Goal: Transaction & Acquisition: Purchase product/service

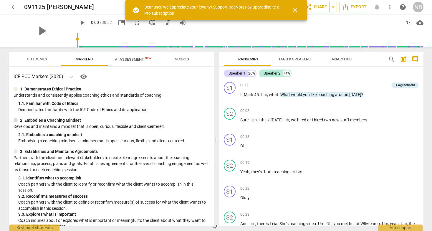
click at [125, 57] on span "AI Assessment New" at bounding box center [133, 59] width 37 height 4
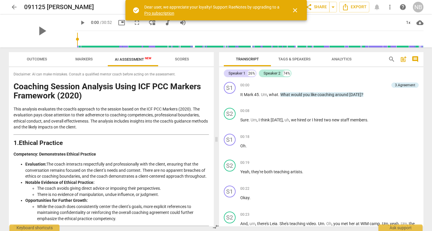
click at [295, 12] on span "close" at bounding box center [295, 10] width 7 height 7
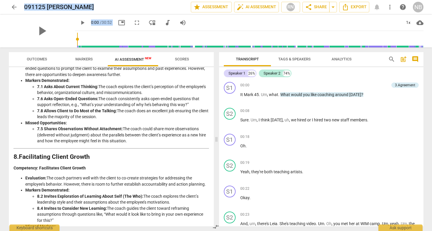
scroll to position [998, 0]
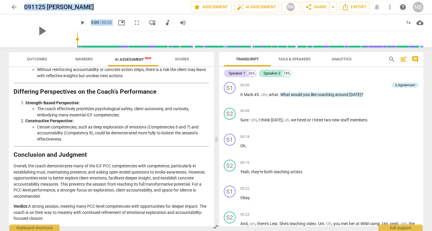
drag, startPoint x: 14, startPoint y: 75, endPoint x: 97, endPoint y: 222, distance: 169.1
click at [97, 222] on div "Disclaimer: AI can make mistakes. Consult a qualified mentor coach before actin…" at bounding box center [111, 146] width 205 height 159
copy div "Disclaimer: AI can make mistakes. Consult a qualified mentor coach before actin…"
click at [14, 7] on span "arrow_back" at bounding box center [14, 7] width 7 height 7
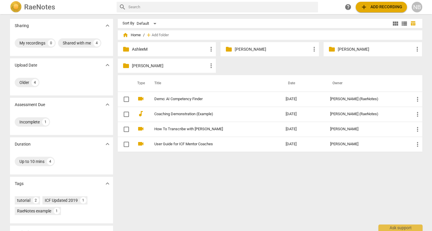
click at [239, 51] on p "Diara N." at bounding box center [273, 49] width 76 height 6
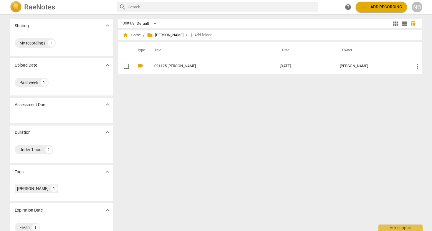
click at [239, 51] on th "Title" at bounding box center [211, 50] width 128 height 16
click at [132, 34] on span "home Home" at bounding box center [132, 35] width 18 height 6
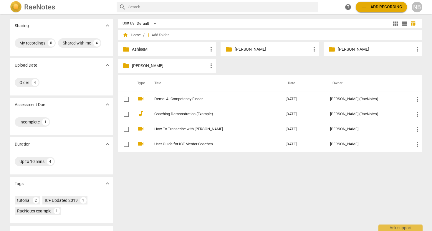
click at [396, 24] on span "view_module" at bounding box center [395, 23] width 7 height 7
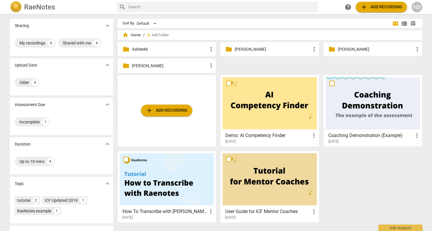
click at [260, 48] on p "Diara N." at bounding box center [273, 49] width 76 height 6
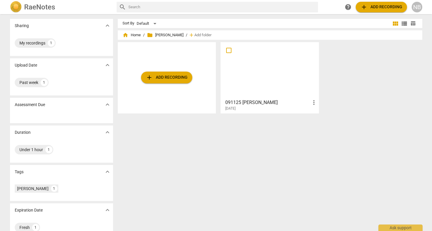
click at [167, 77] on span "add Add recording" at bounding box center [167, 77] width 42 height 7
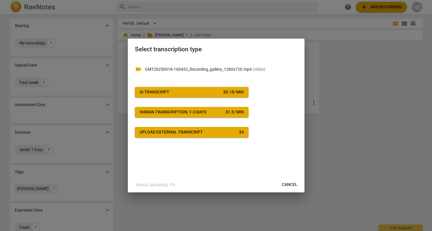
click at [222, 91] on span "AI Transcript $ 0.15 / min" at bounding box center [192, 92] width 104 height 6
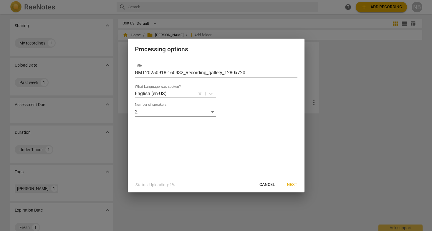
click at [293, 181] on button "Next" at bounding box center [292, 184] width 20 height 11
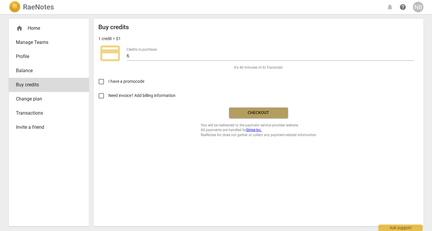
click at [246, 111] on span "Checkout" at bounding box center [258, 113] width 49 height 6
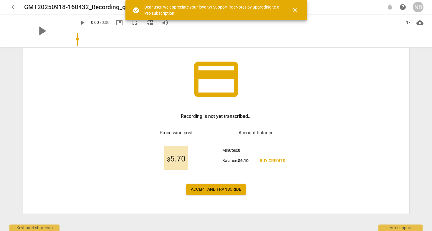
scroll to position [35, 0]
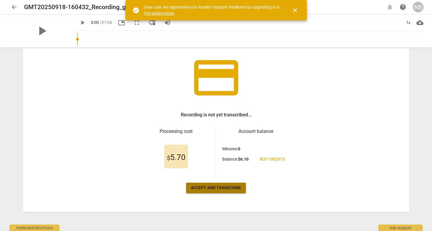
click at [231, 186] on span "Accept and transcribe" at bounding box center [216, 188] width 50 height 6
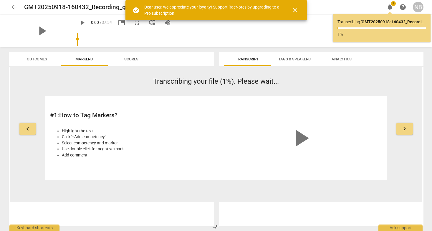
click at [294, 11] on span "close" at bounding box center [295, 10] width 7 height 7
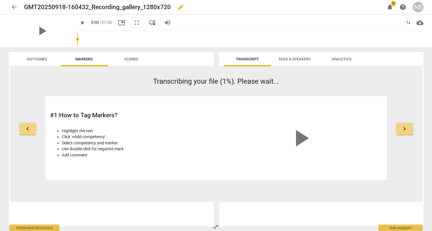
click at [184, 6] on span "edit" at bounding box center [180, 7] width 7 height 7
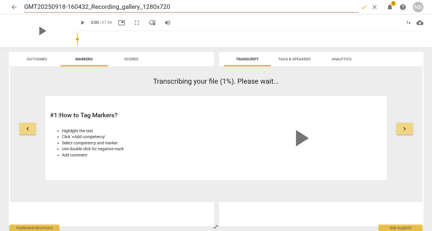
click at [151, 11] on input "GMT20250918-160432_Recording_gallery_1280x720" at bounding box center [191, 6] width 335 height 11
type input "0"
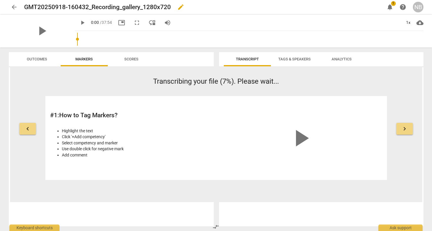
click at [145, 6] on h2 "GMT20250918-160432_Recording_gallery_1280x720" at bounding box center [97, 7] width 147 height 7
click at [181, 5] on span "edit" at bounding box center [180, 7] width 7 height 7
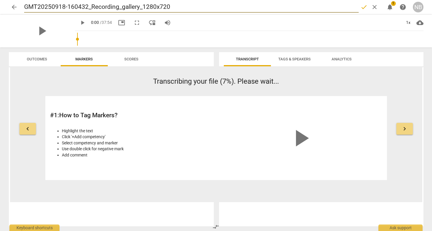
click at [149, 6] on input "GMT20250918-160432_Recording_gallery_1280x720" at bounding box center [191, 6] width 335 height 11
type input "091825 DiaraN Coaching"
